Goal: Task Accomplishment & Management: Use online tool/utility

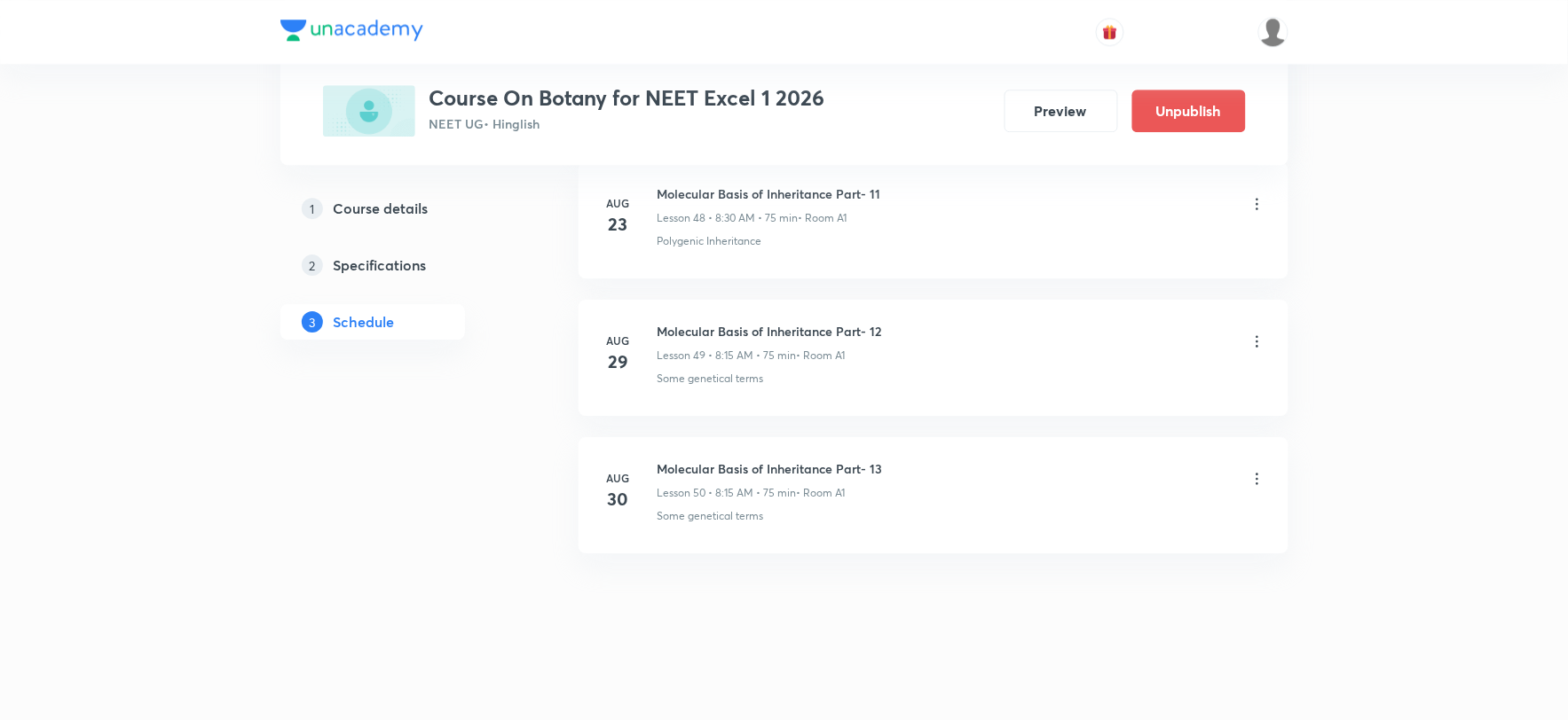
click at [794, 467] on h6 "Molecular Basis of Inheritance Part- 13" at bounding box center [770, 468] width 225 height 18
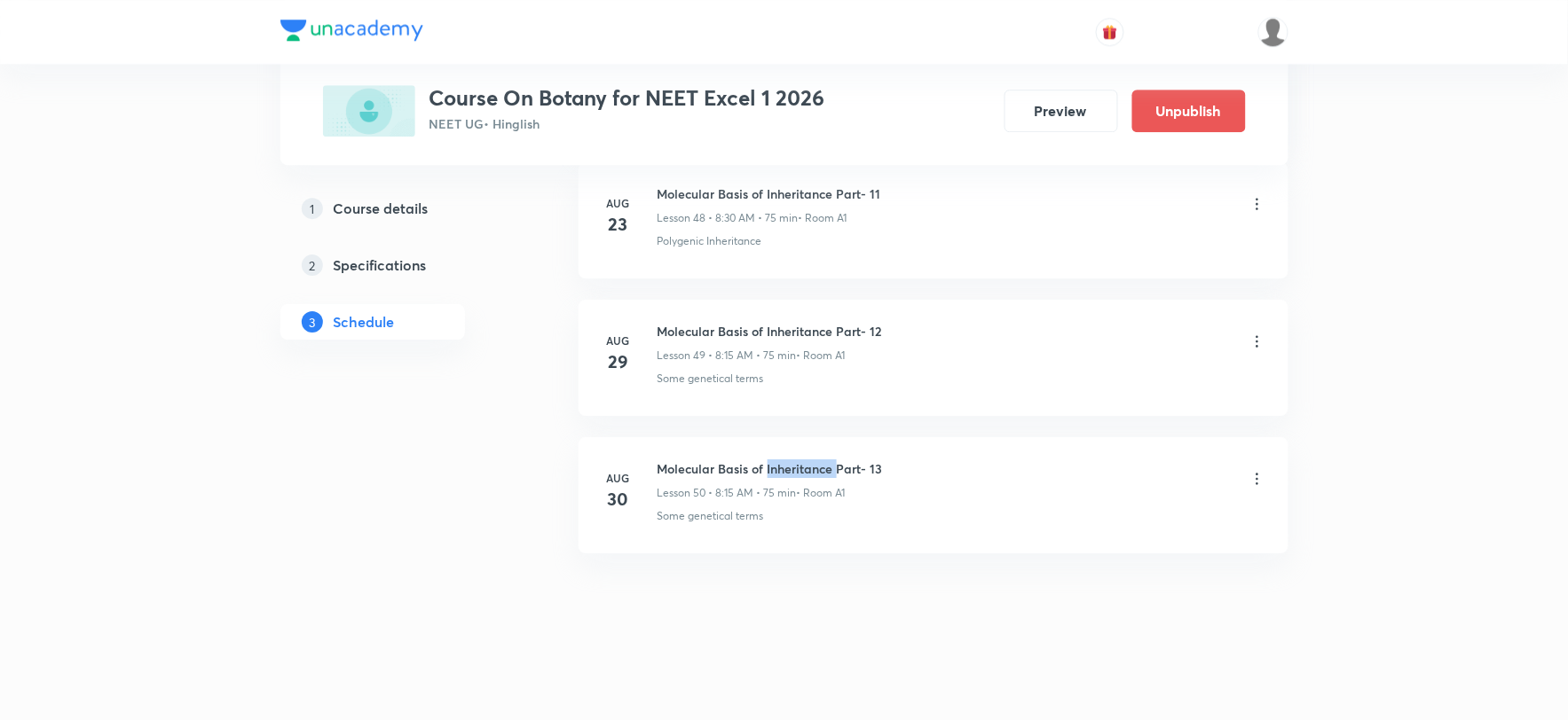
click at [794, 467] on h6 "Molecular Basis of Inheritance Part- 13" at bounding box center [770, 468] width 225 height 18
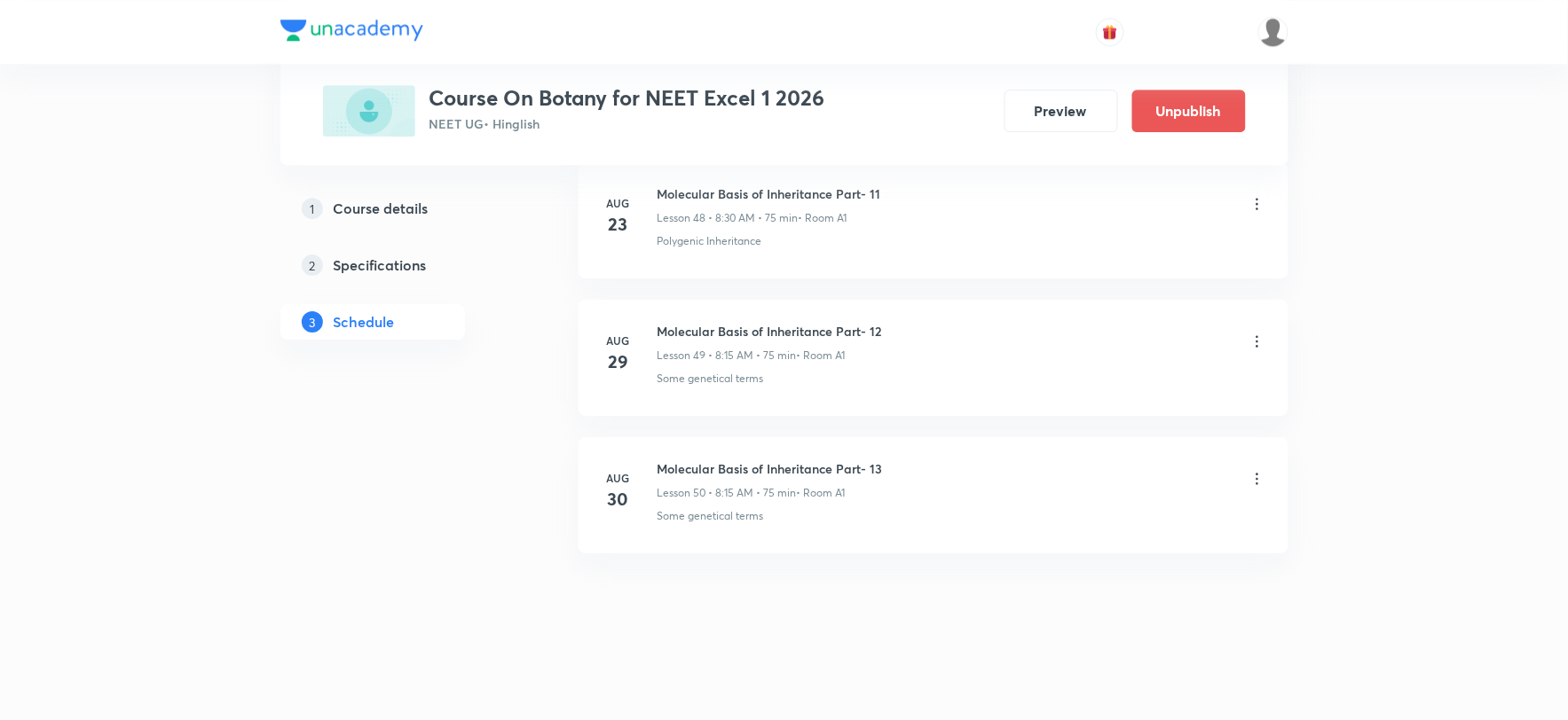
click at [1255, 470] on icon at bounding box center [1257, 478] width 18 height 18
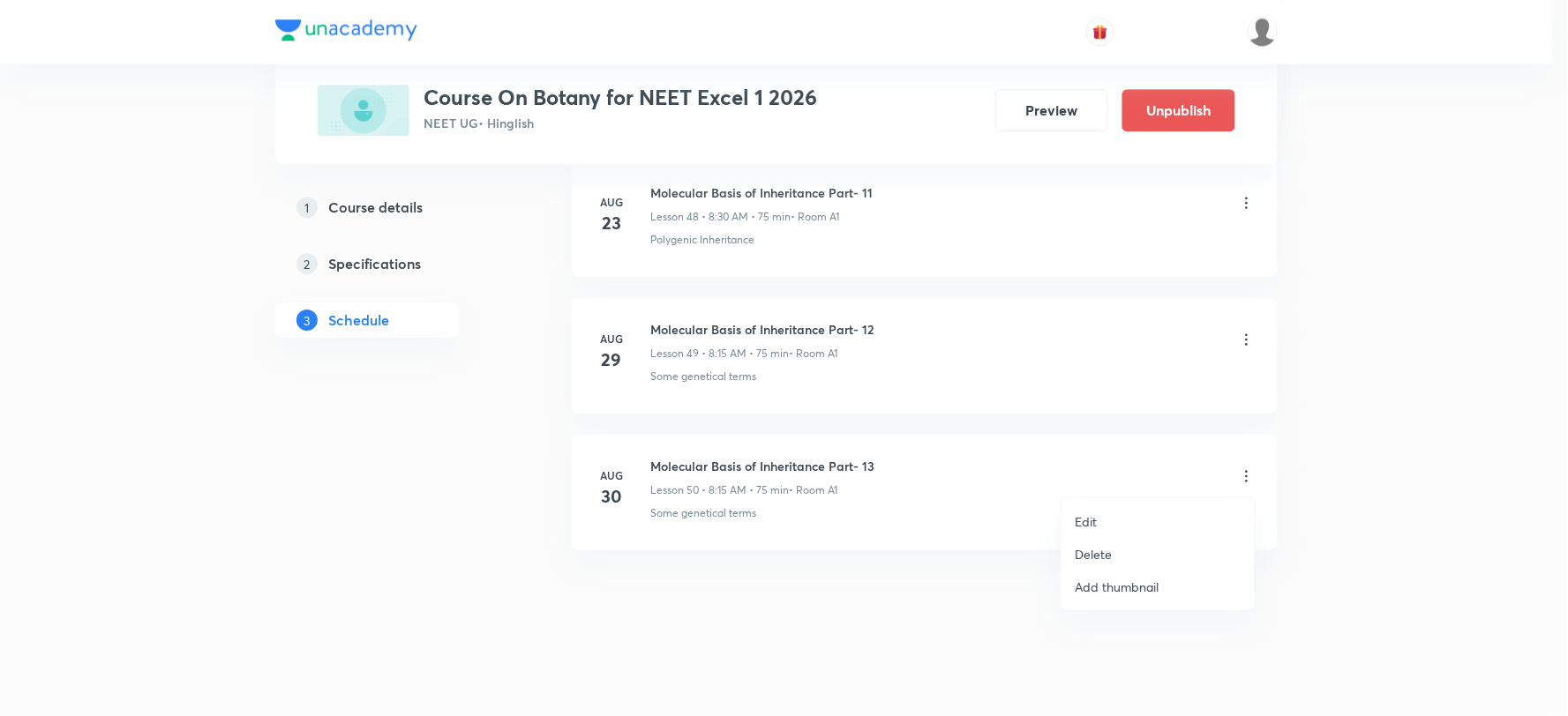
click at [1101, 545] on p "Delete" at bounding box center [1094, 555] width 37 height 18
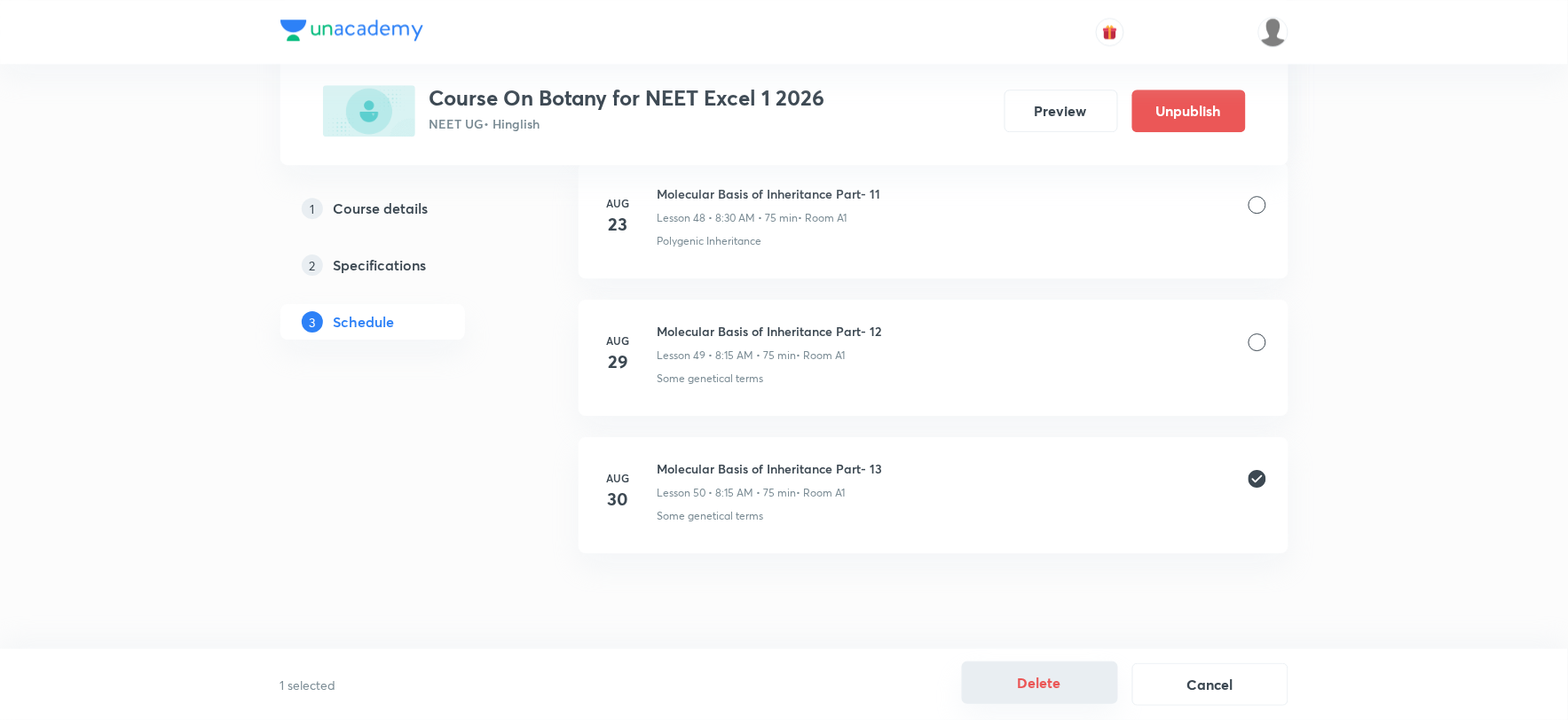
click at [1028, 688] on button "Delete" at bounding box center [1039, 683] width 156 height 42
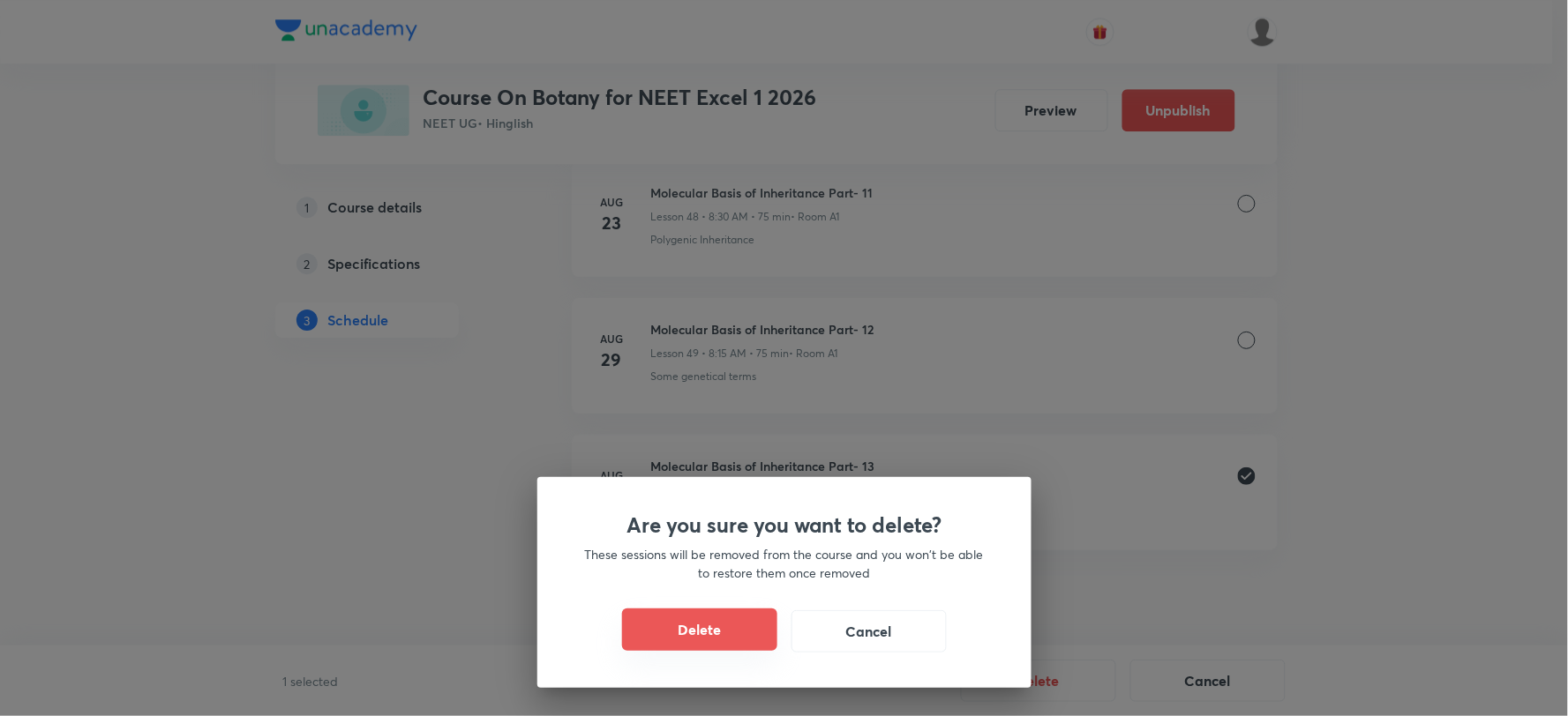
click at [720, 638] on button "Delete" at bounding box center [699, 630] width 155 height 42
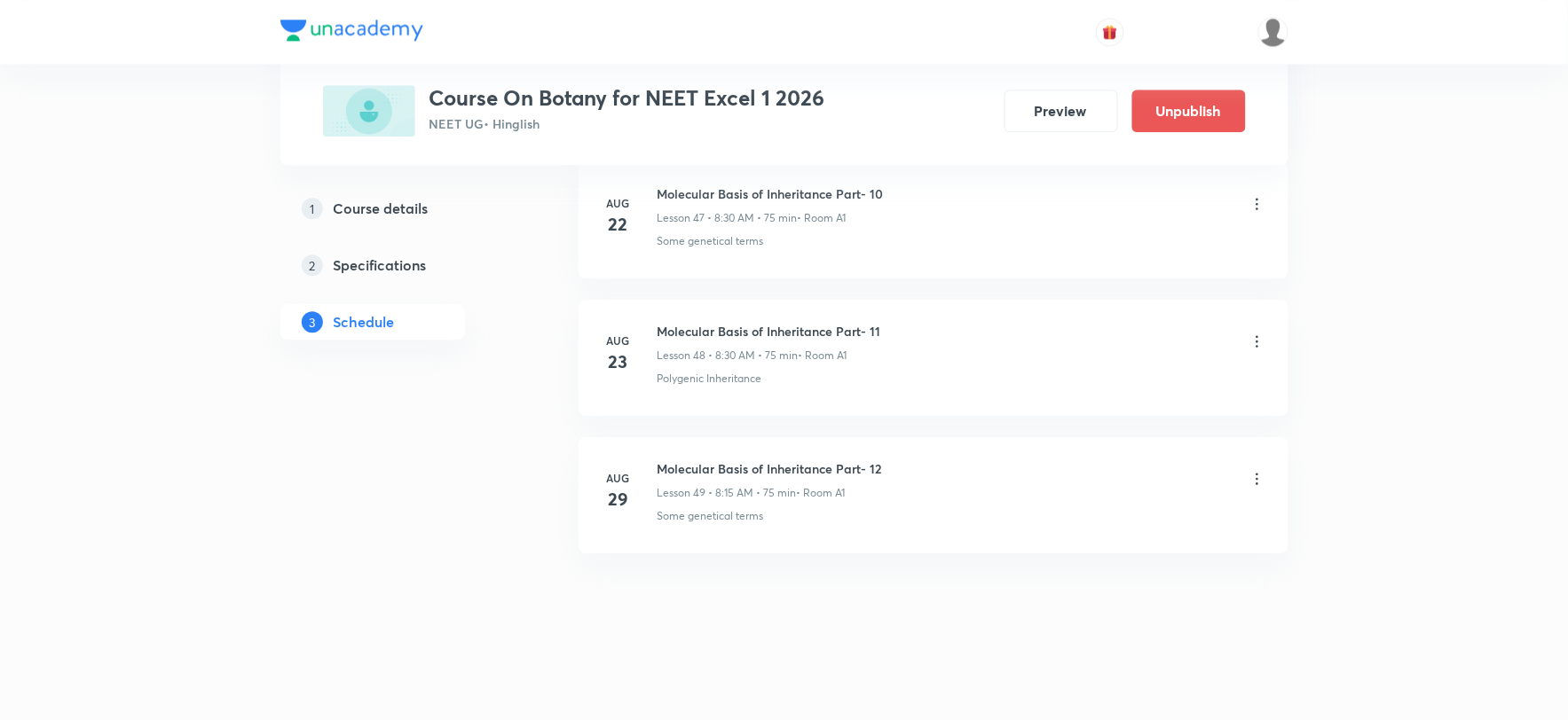
scroll to position [7446, 0]
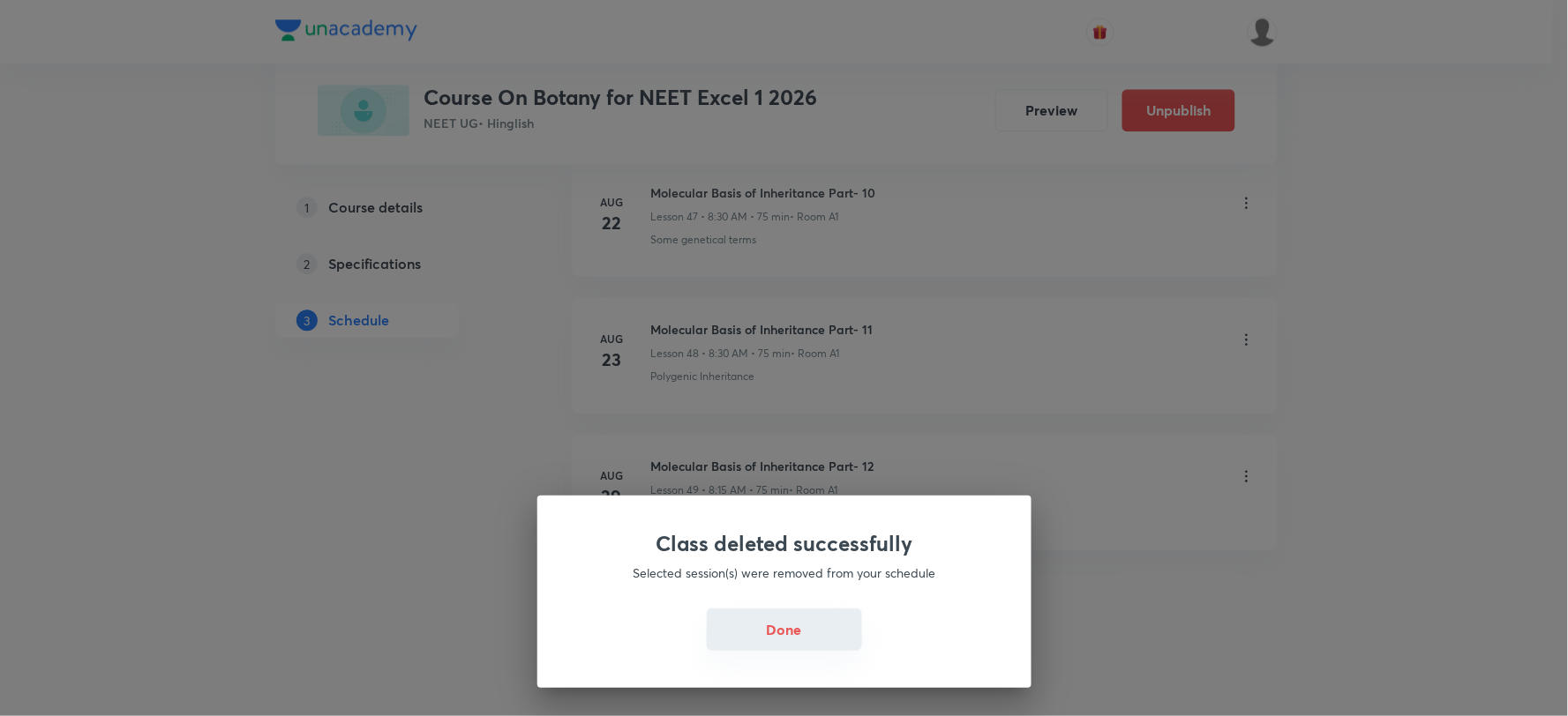
click at [771, 622] on button "Done" at bounding box center [784, 630] width 155 height 42
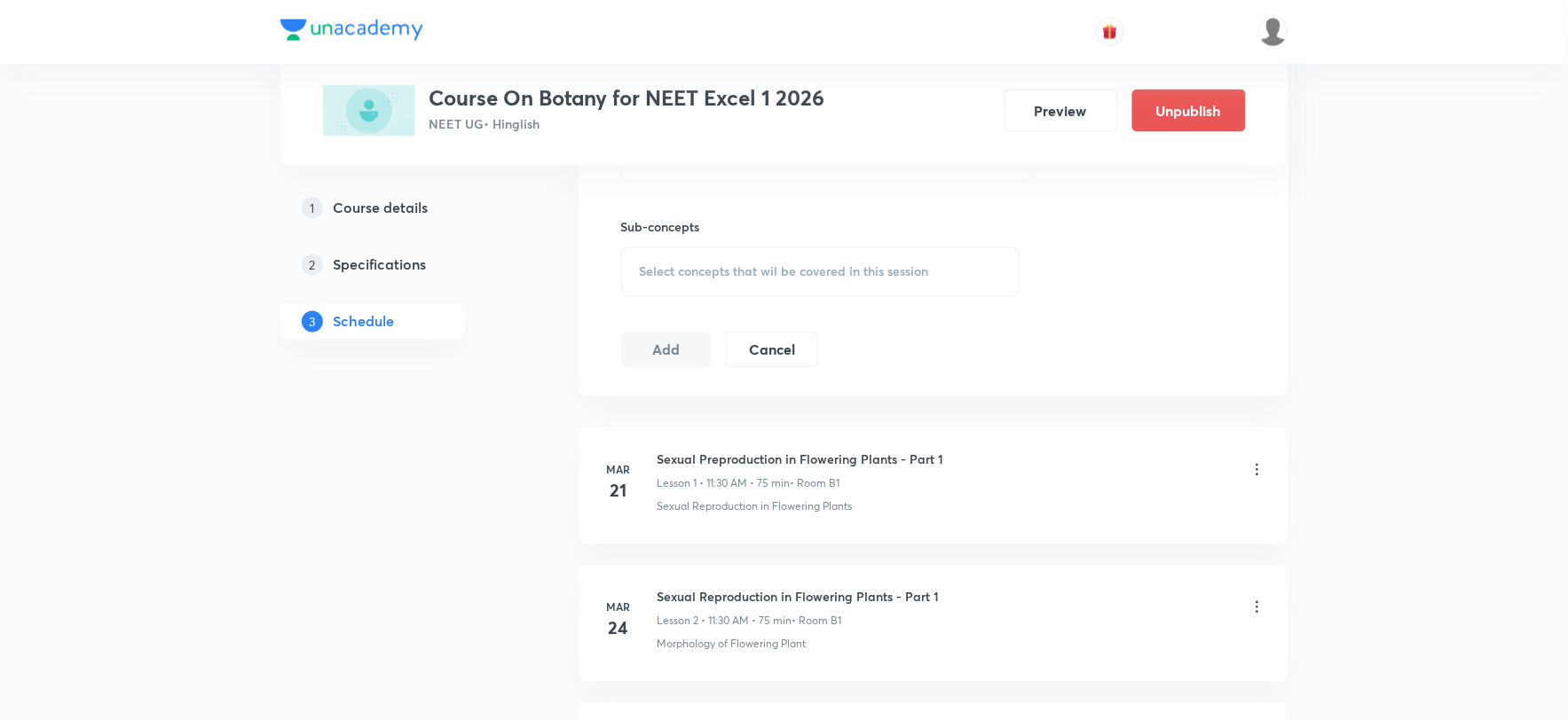
scroll to position [0, 0]
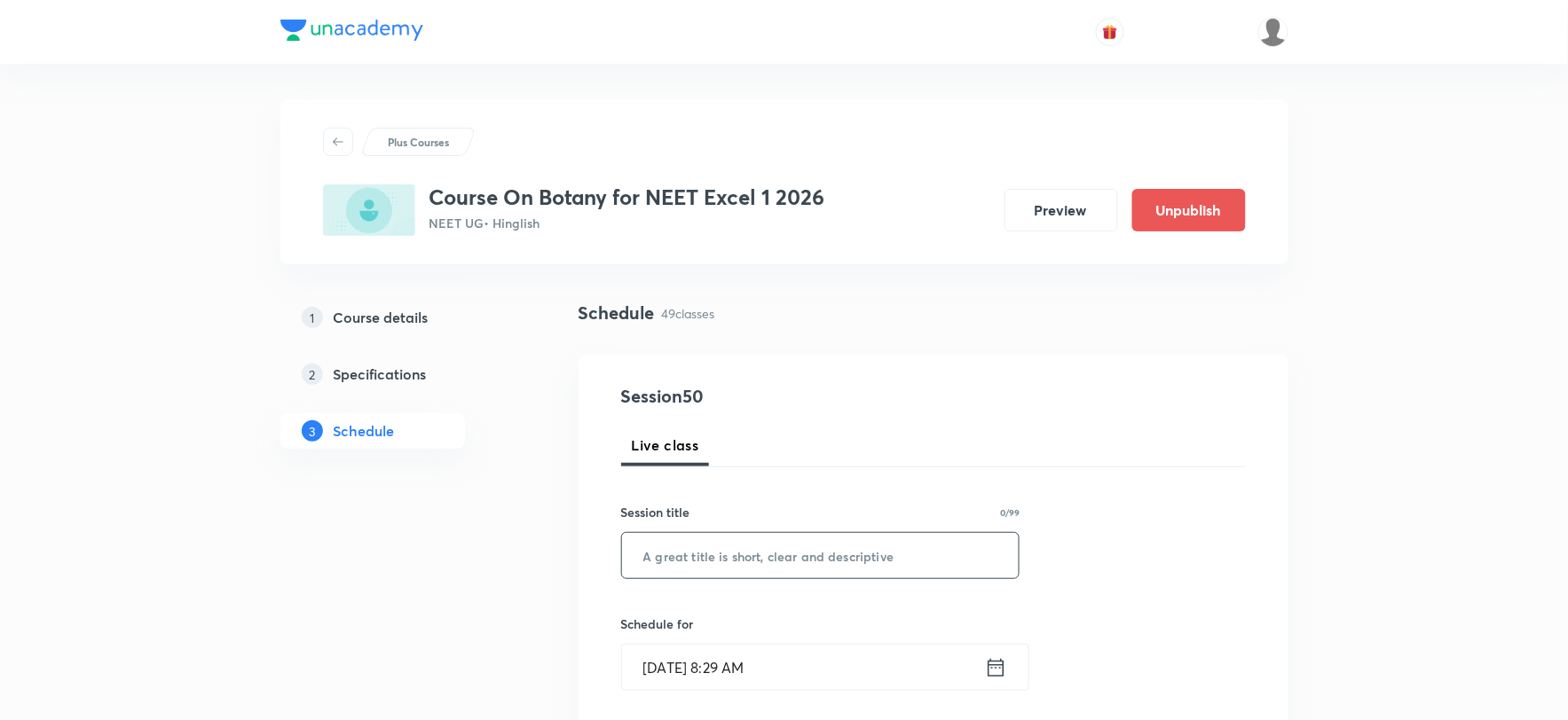
click at [879, 564] on input "text" at bounding box center [820, 555] width 398 height 45
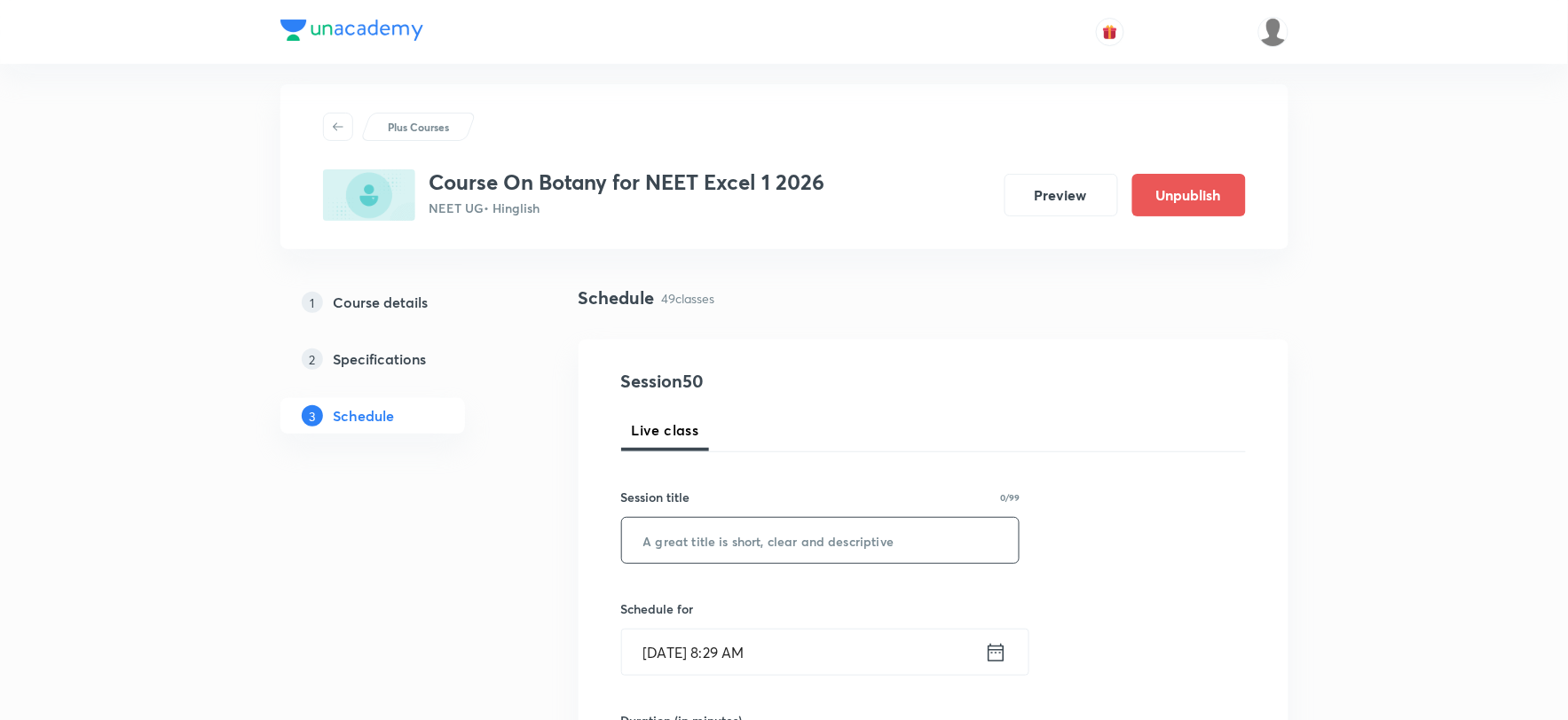
scroll to position [295, 0]
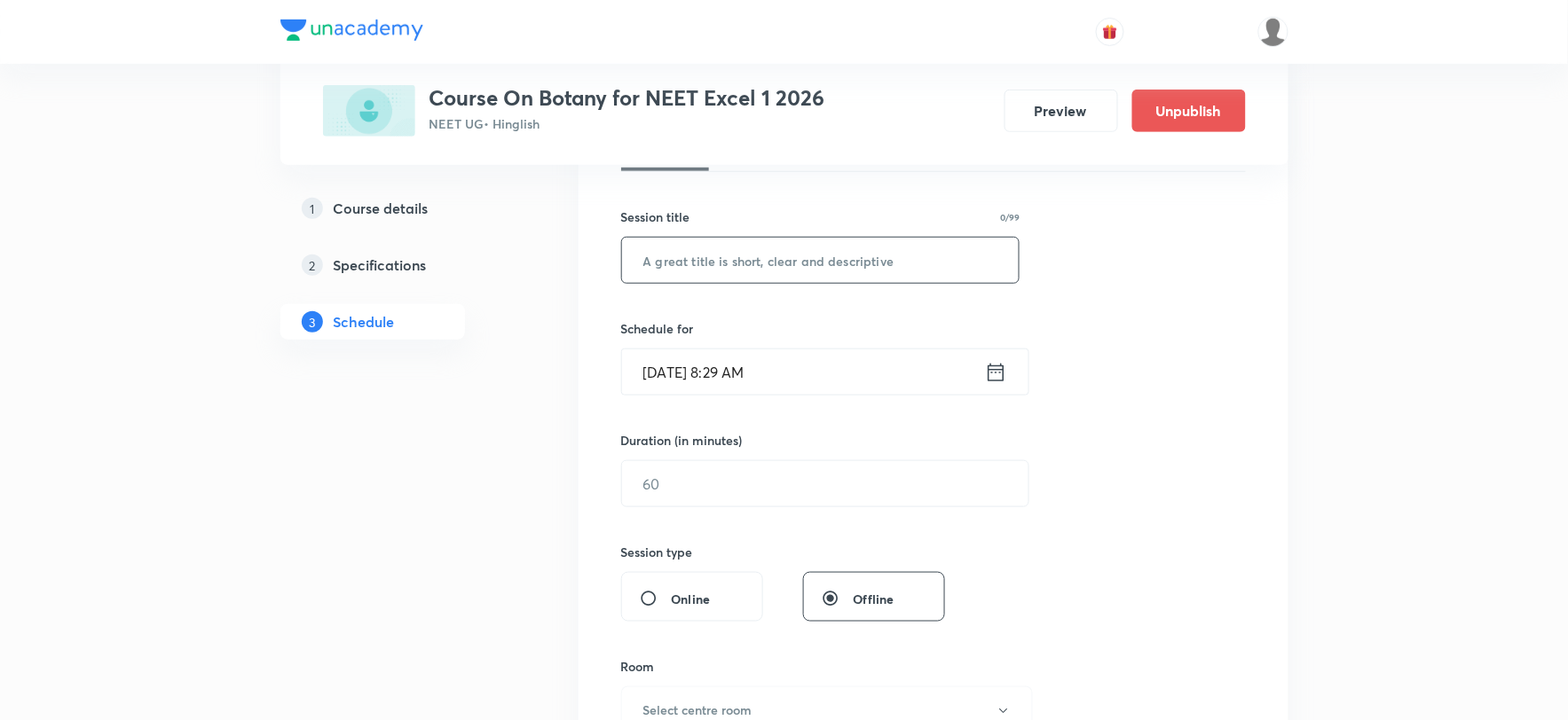
paste input "Molecular Basis of Inheritance Part- 13"
type input "Molecular Basis of Inheritance Part- 13"
click at [996, 364] on icon at bounding box center [996, 372] width 22 height 25
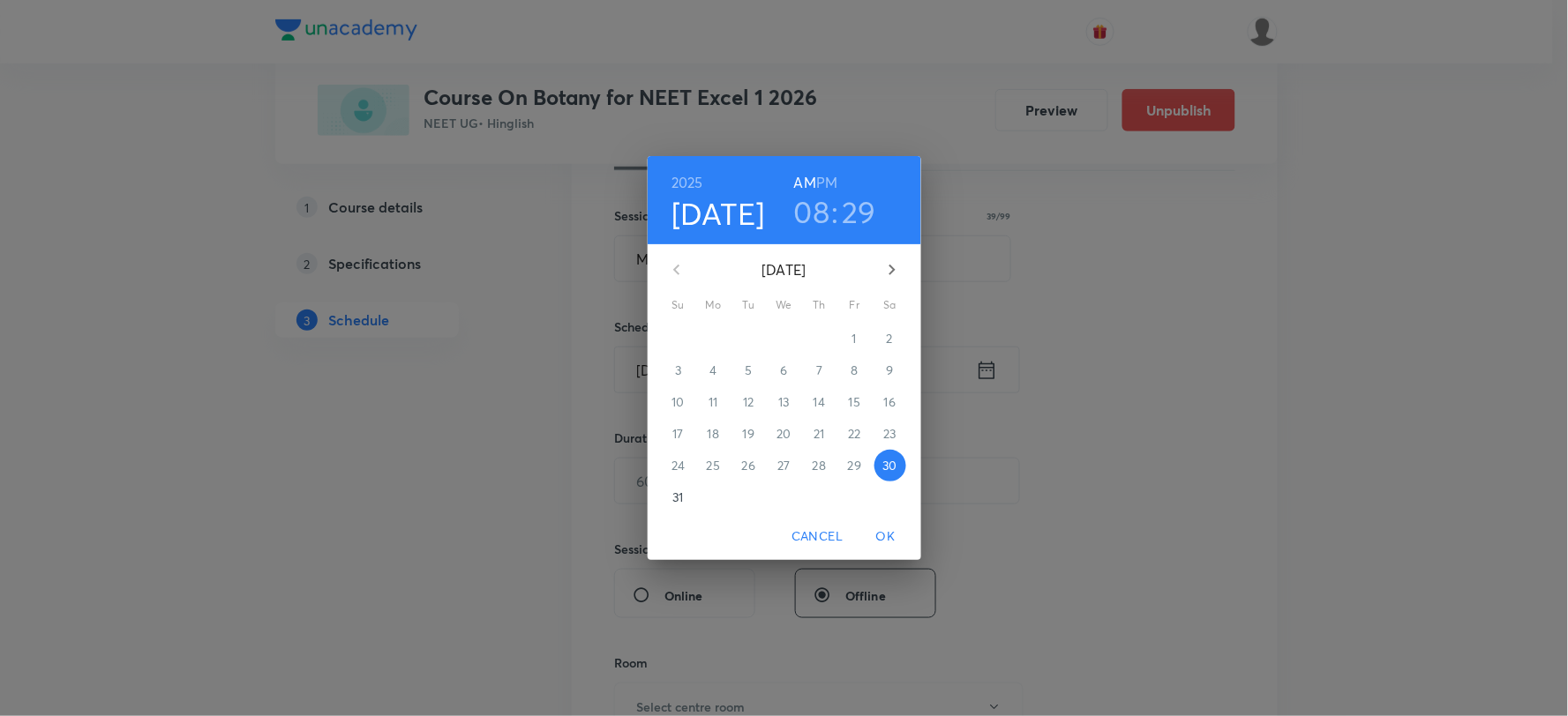
click at [856, 213] on h3 "29" at bounding box center [860, 212] width 35 height 37
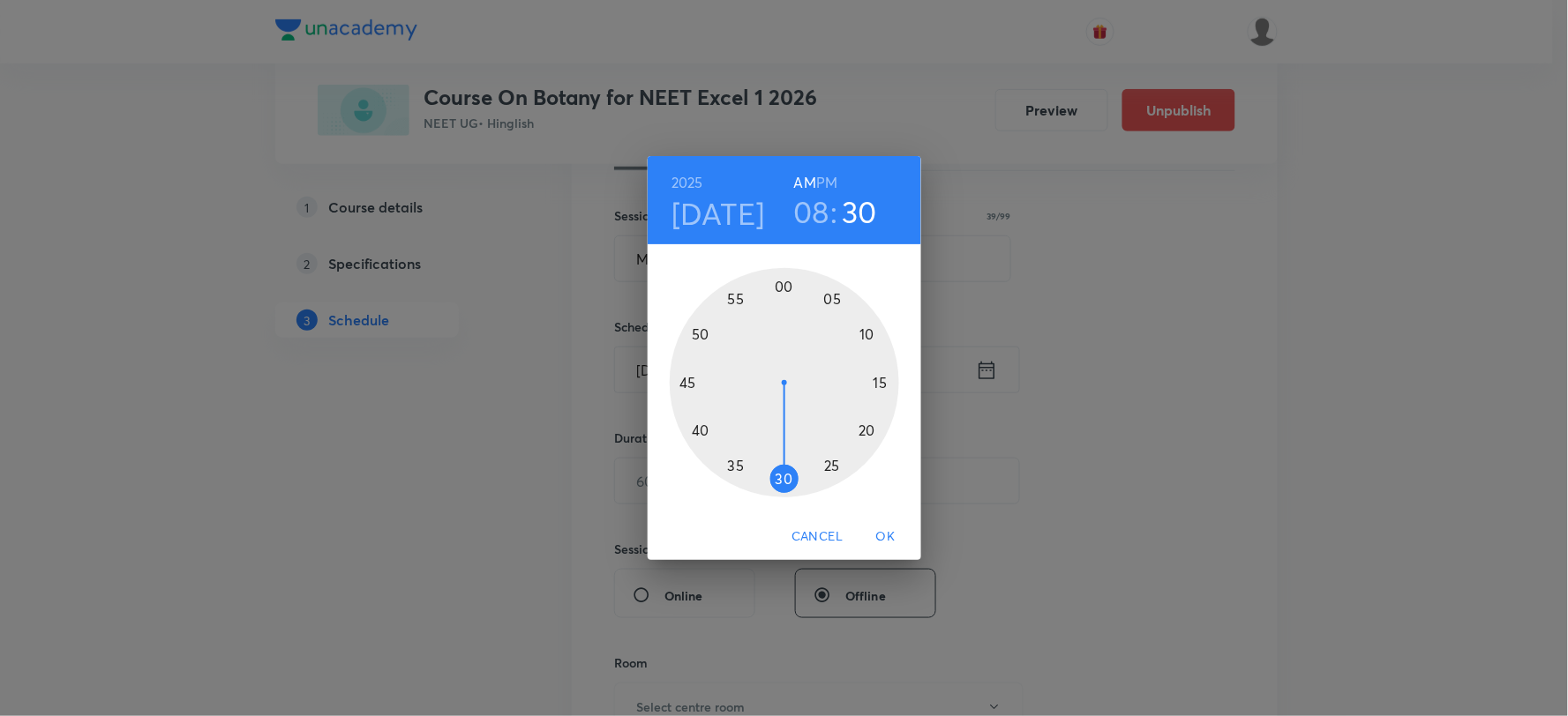
click at [779, 479] on div at bounding box center [784, 382] width 229 height 229
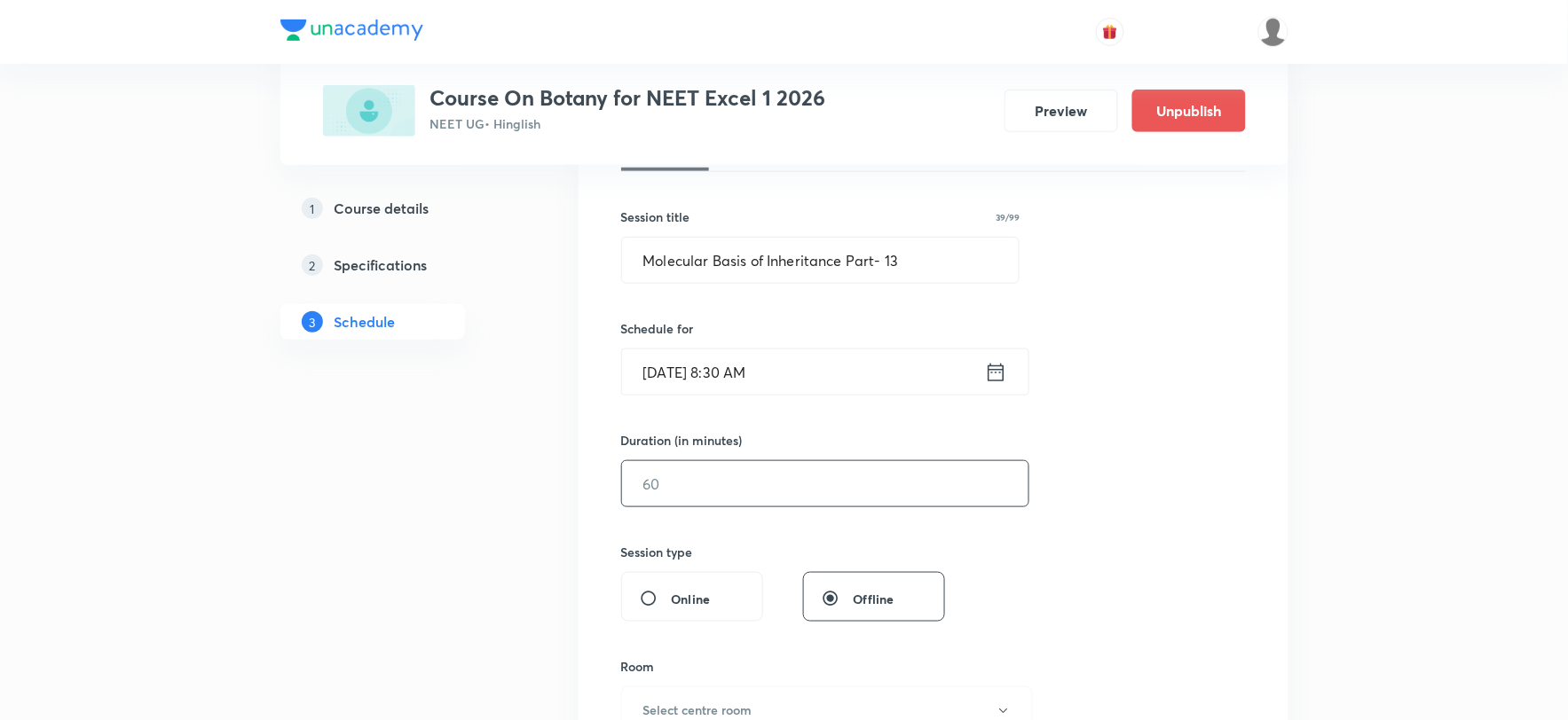
click at [769, 494] on input "text" at bounding box center [825, 483] width 407 height 45
type input "7"
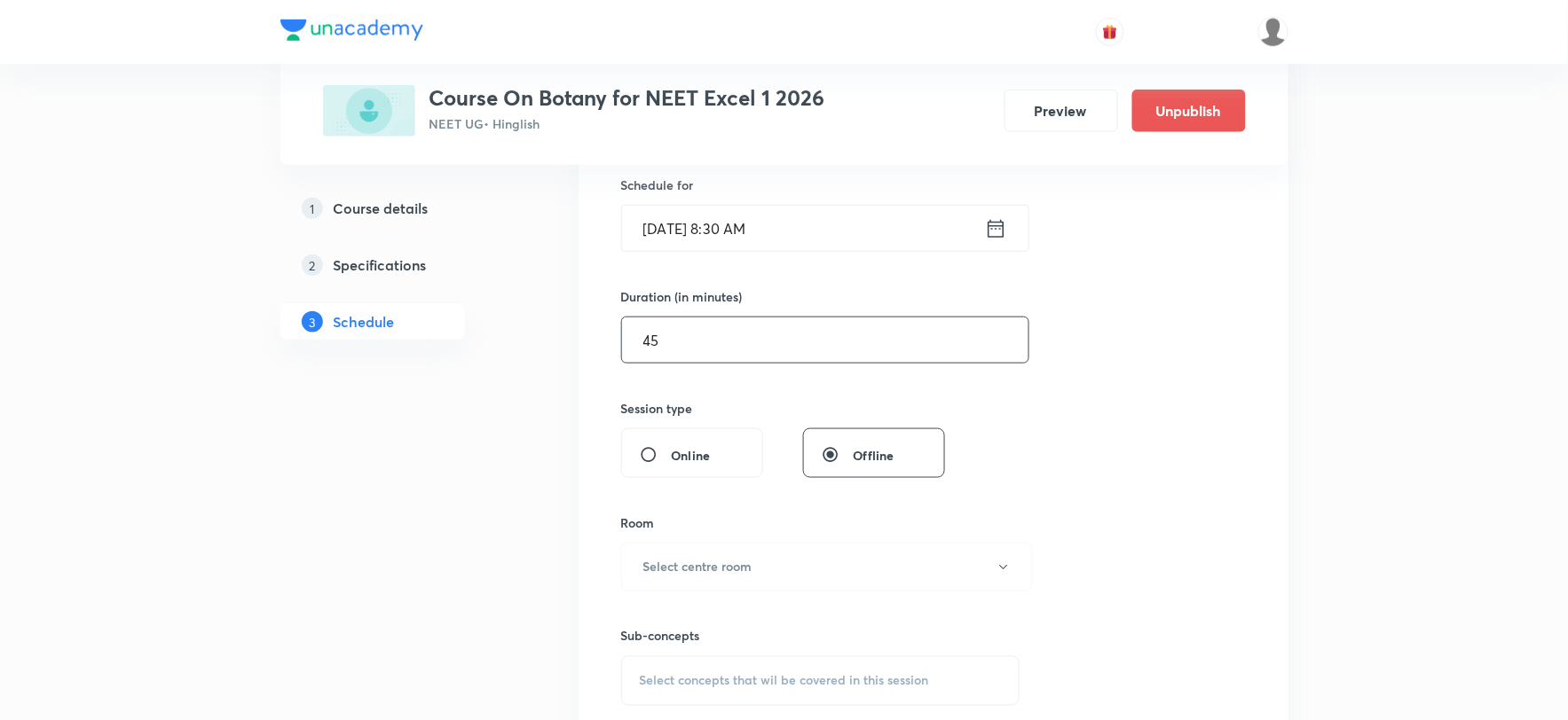
scroll to position [591, 0]
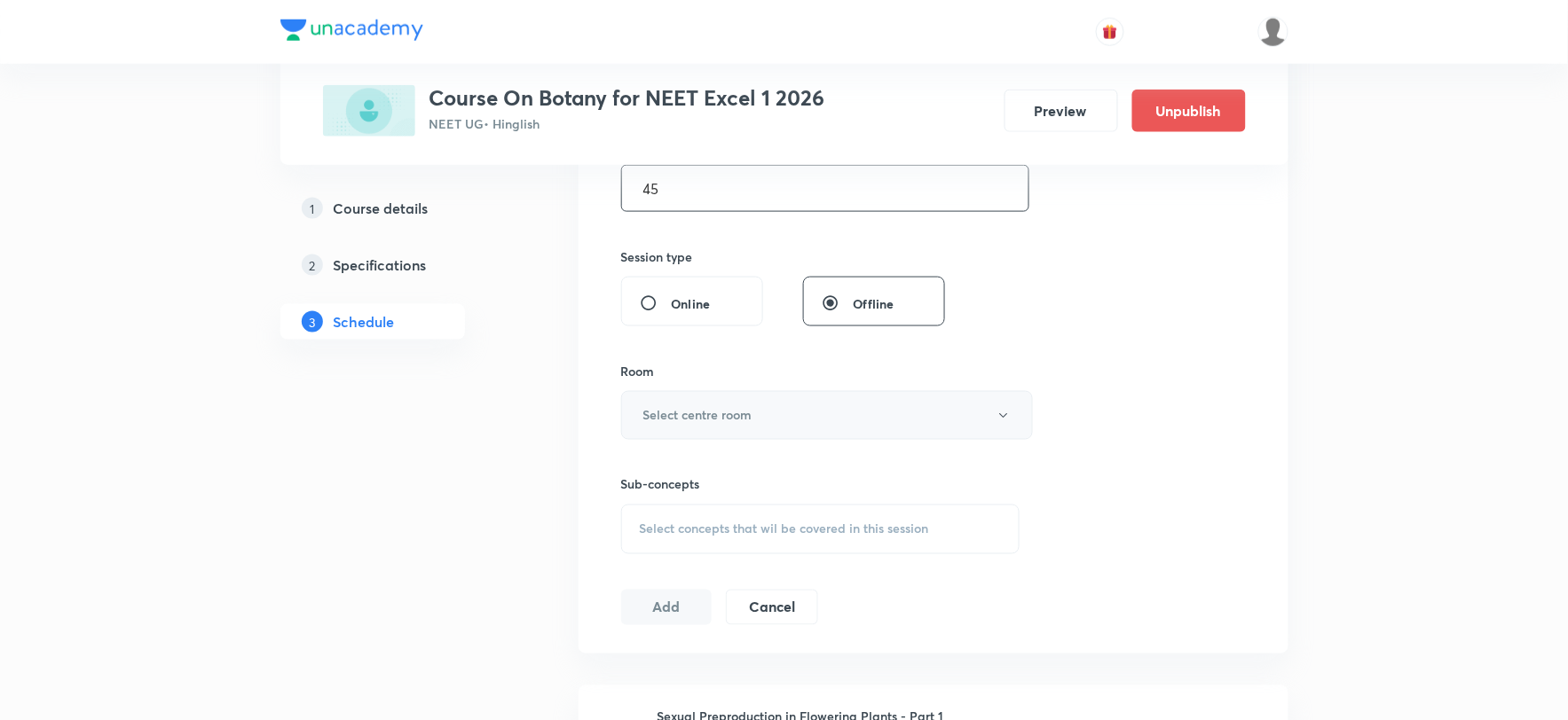
type input "45"
click at [753, 420] on button "Select centre room" at bounding box center [826, 415] width 411 height 49
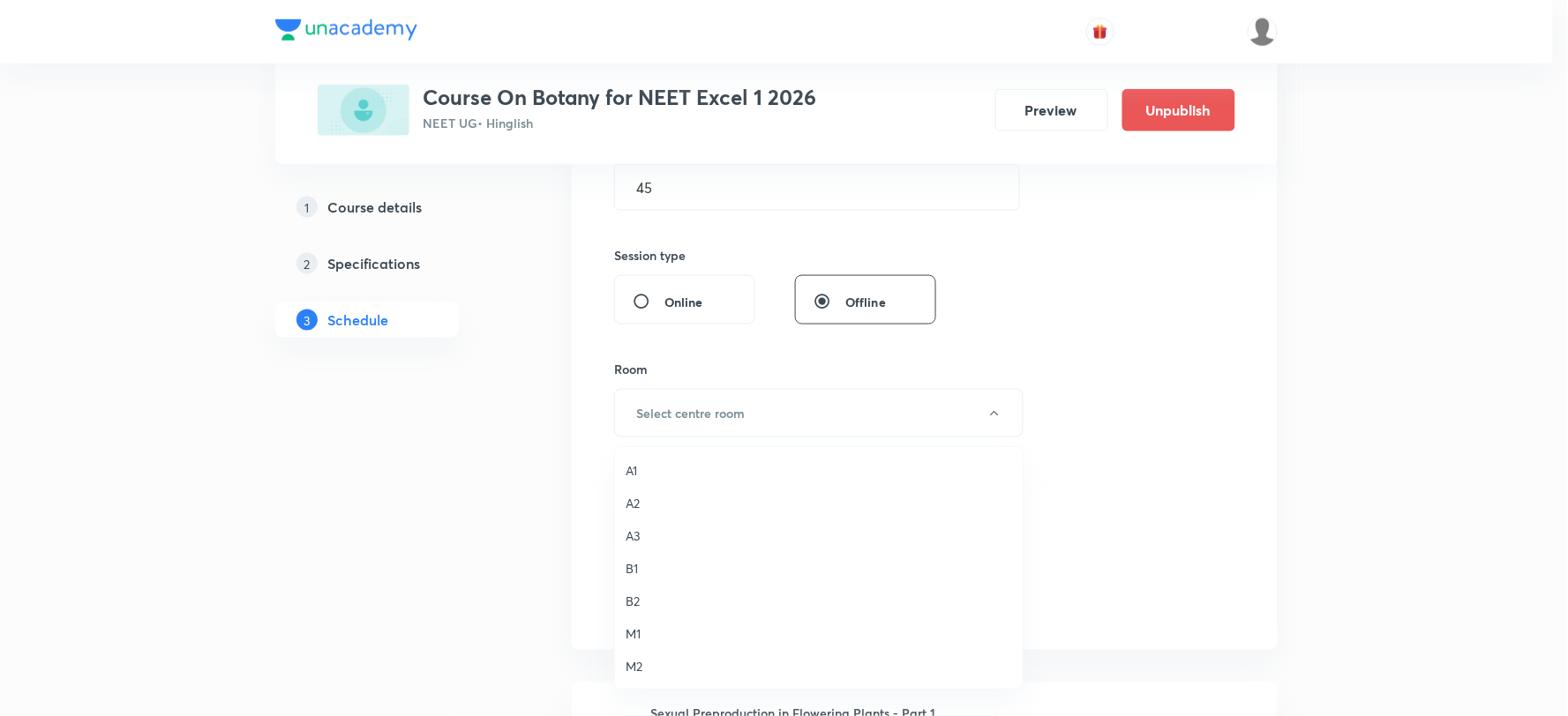
click at [640, 470] on span "A1" at bounding box center [818, 470] width 386 height 18
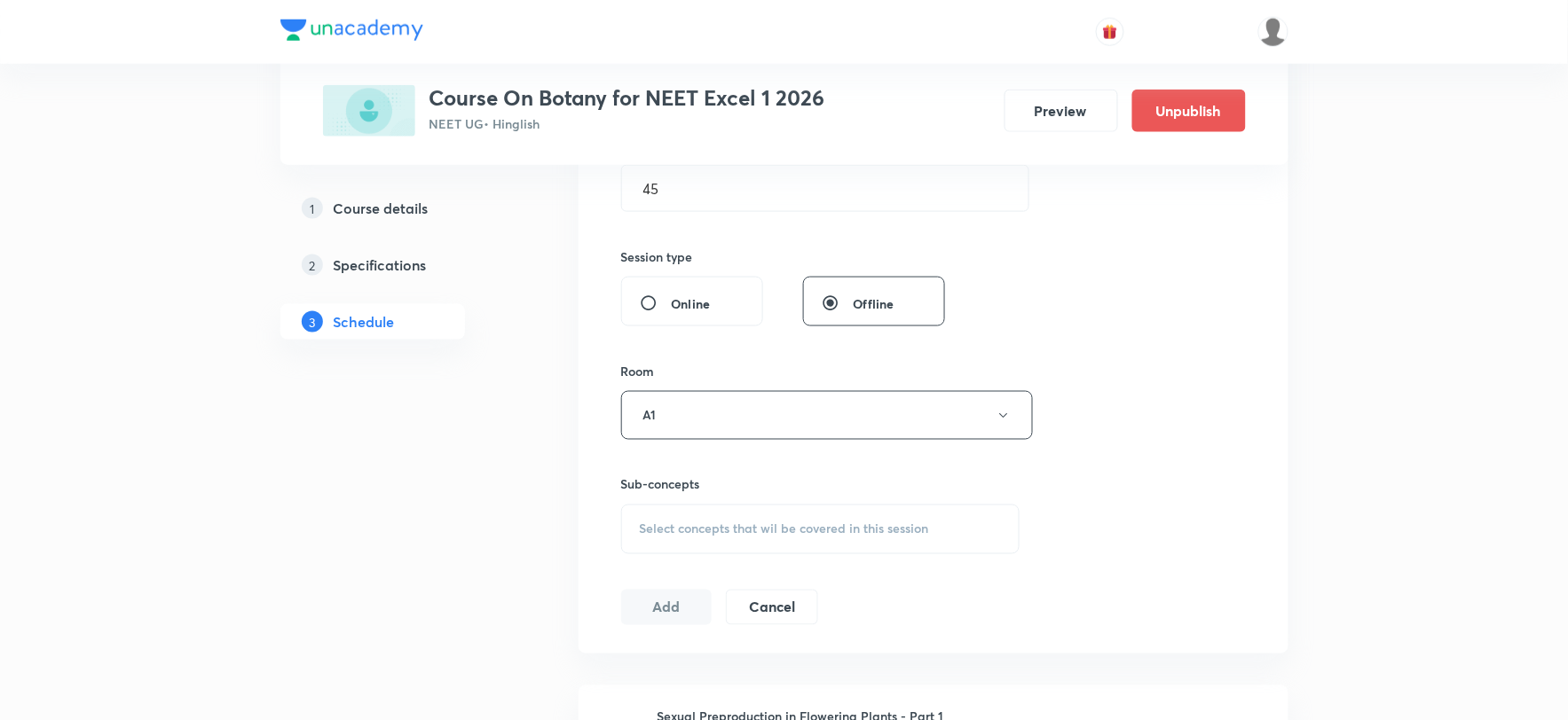
click at [731, 519] on div "Select concepts that wil be covered in this session" at bounding box center [820, 529] width 399 height 50
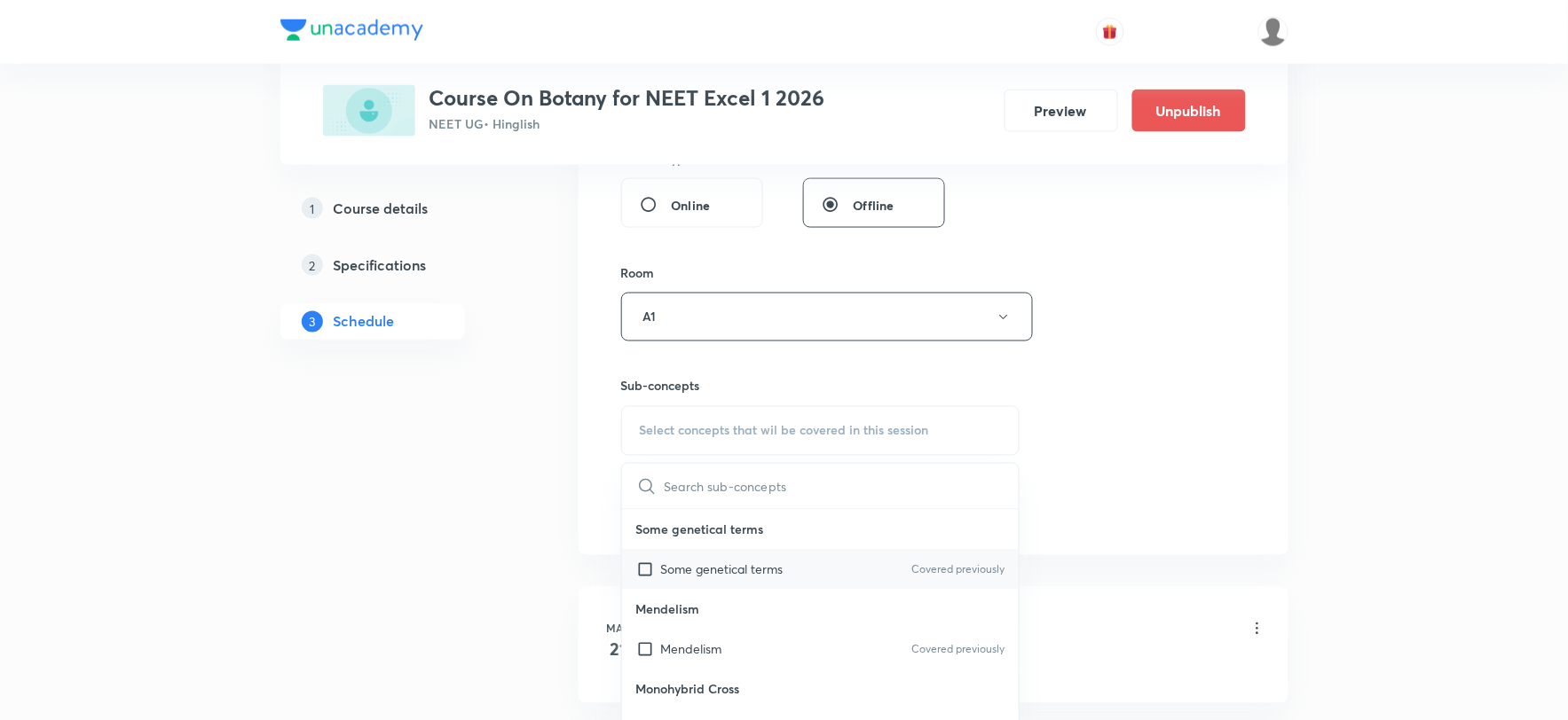
click at [703, 573] on p "Some genetical terms" at bounding box center [722, 570] width 123 height 18
checkbox input "true"
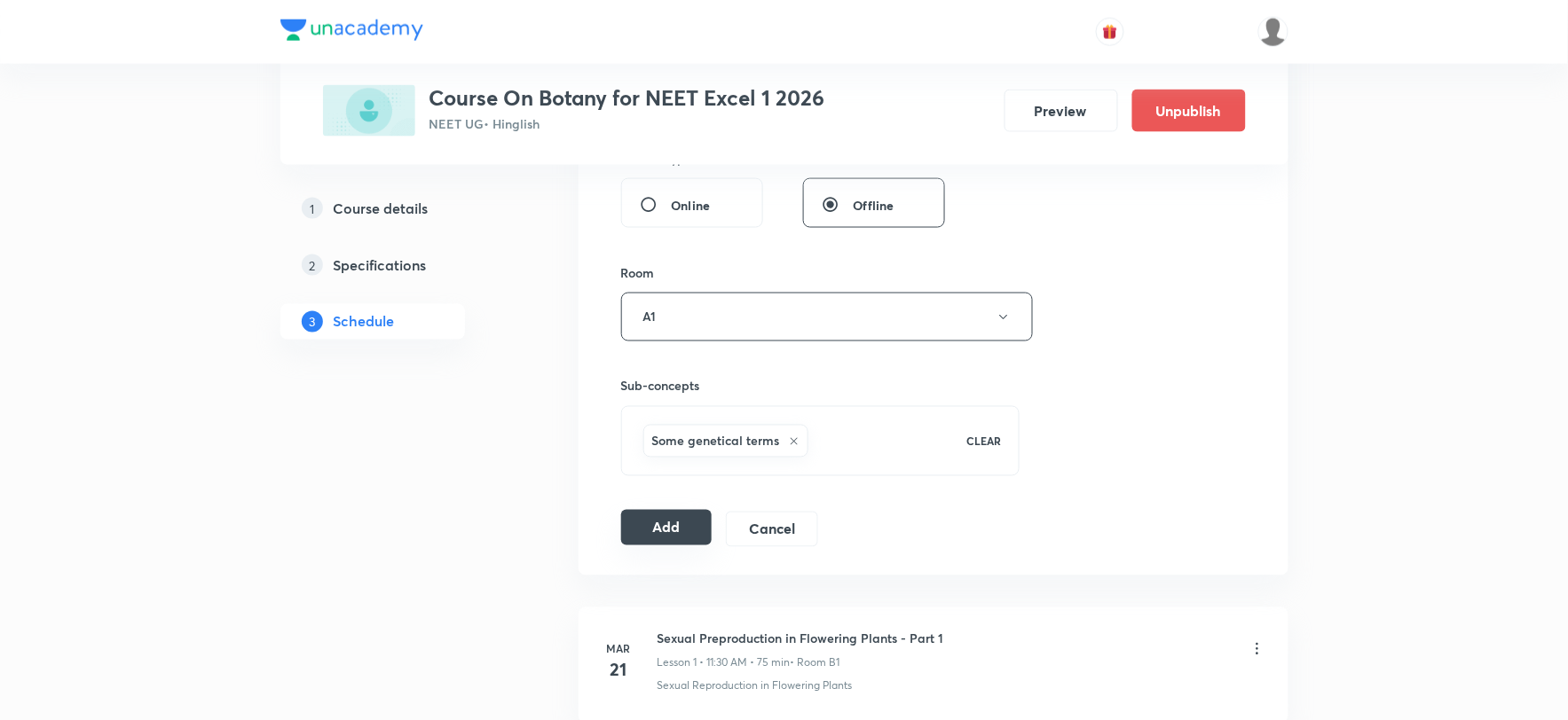
click at [637, 520] on button "Add" at bounding box center [666, 527] width 91 height 35
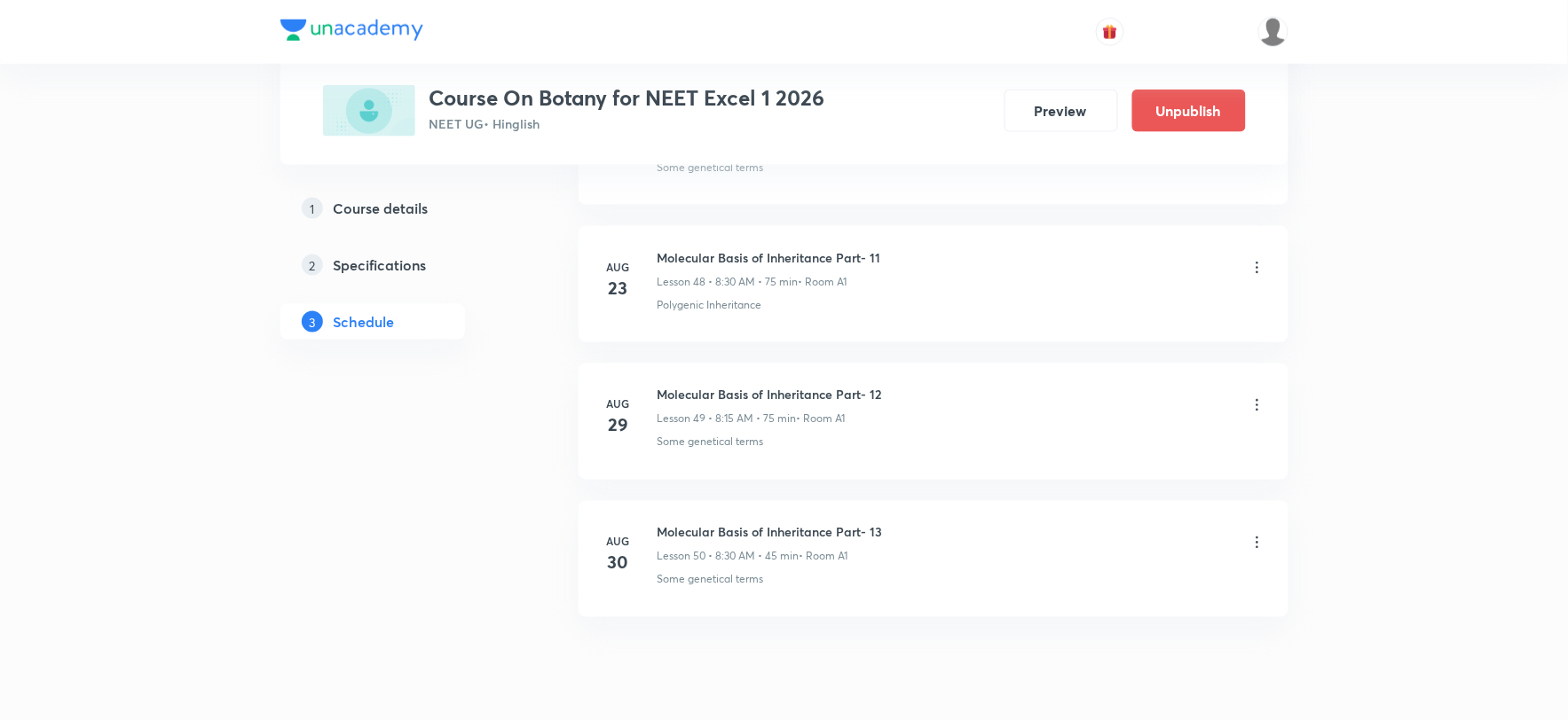
scroll to position [6769, 0]
